Goal: Task Accomplishment & Management: Manage account settings

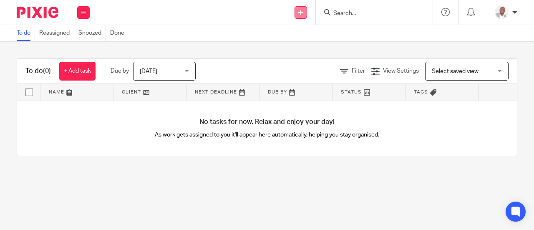
click at [300, 14] on icon at bounding box center [300, 12] width 5 height 5
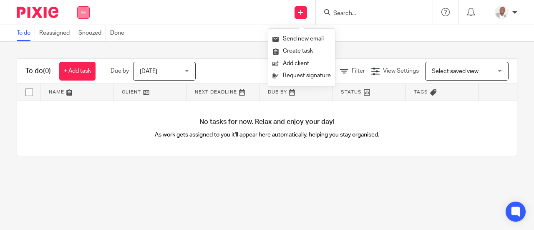
click at [83, 13] on icon at bounding box center [83, 12] width 5 height 5
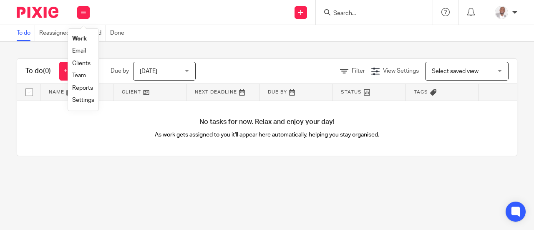
click at [78, 75] on link "Team" at bounding box center [79, 76] width 14 height 6
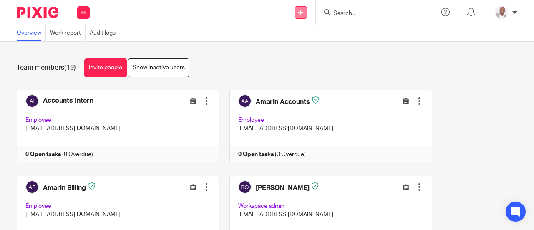
click at [302, 12] on icon at bounding box center [300, 12] width 5 height 5
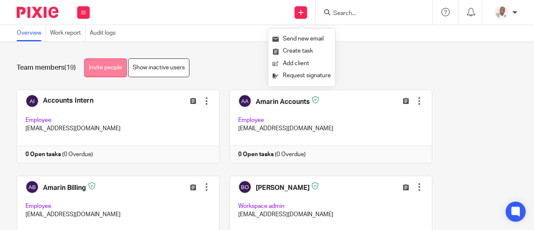
click at [102, 65] on link "Invite people" at bounding box center [105, 67] width 43 height 19
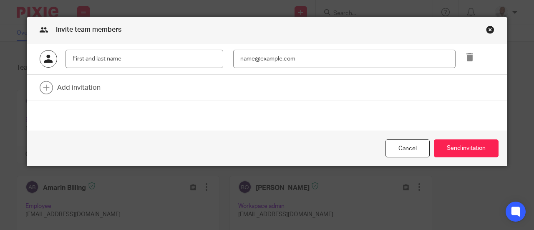
click at [98, 59] on input "text" at bounding box center [144, 59] width 158 height 19
click at [74, 58] on input "Paytrick Kalongo" at bounding box center [144, 59] width 158 height 19
type input "Patrick Kalongo"
click at [250, 59] on input "email" at bounding box center [344, 59] width 222 height 19
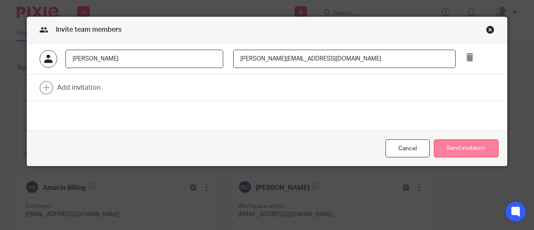
type input "Patrick@amarinfinancial.com"
click at [457, 148] on button "Send invitation" at bounding box center [466, 148] width 65 height 18
